Goal: Transaction & Acquisition: Book appointment/travel/reservation

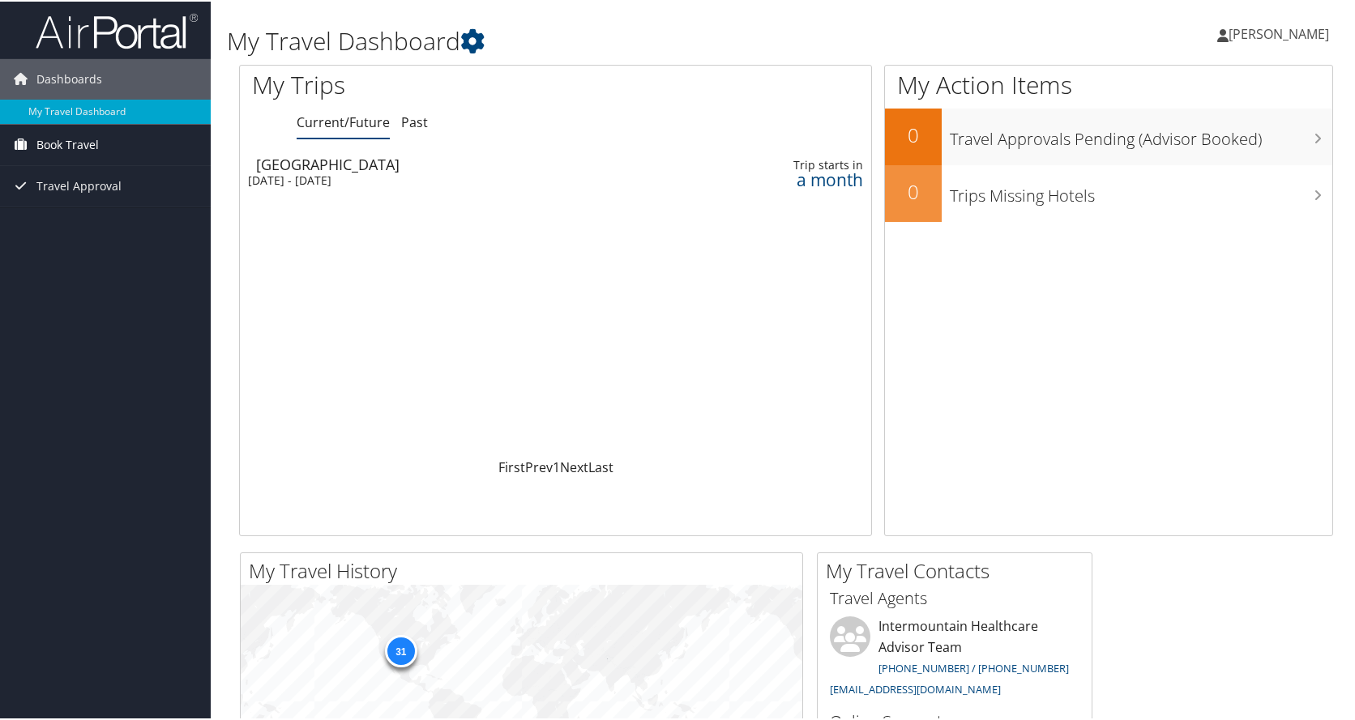
click at [75, 142] on span "Book Travel" at bounding box center [67, 143] width 62 height 41
click at [75, 204] on link "Book/Manage Online Trips" at bounding box center [105, 200] width 211 height 24
